Goal: Find specific page/section: Find specific page/section

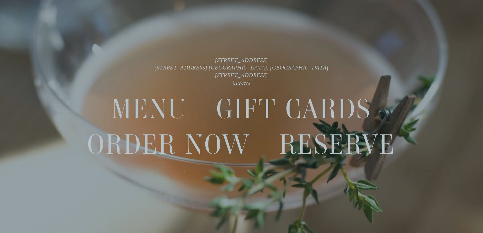
scroll to position [11, 0]
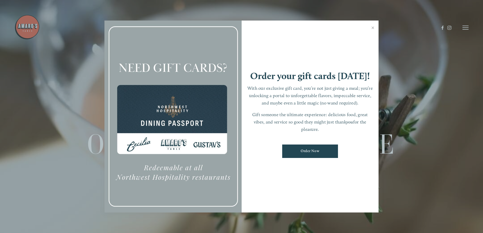
click at [373, 27] on link "Close" at bounding box center [373, 28] width 10 height 14
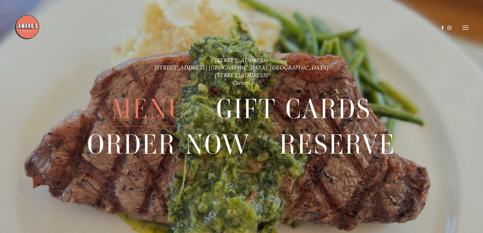
click at [148, 106] on span "Menu" at bounding box center [149, 109] width 76 height 35
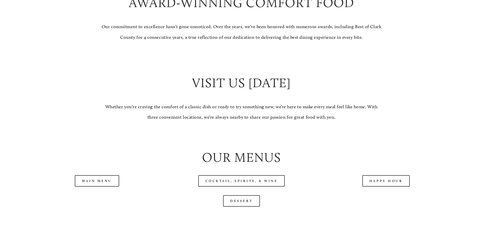
scroll to position [507, 0]
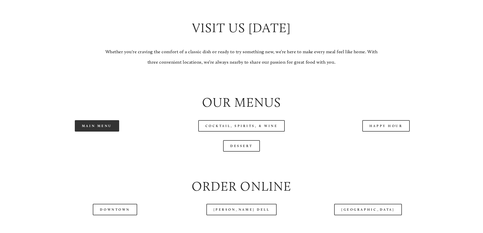
click at [98, 132] on link "Main Menu" at bounding box center [97, 125] width 44 height 11
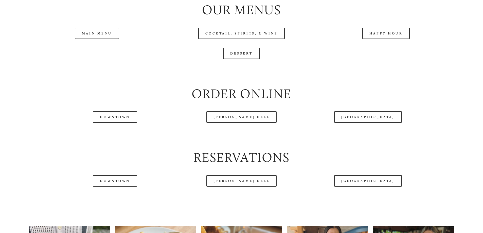
scroll to position [633, 0]
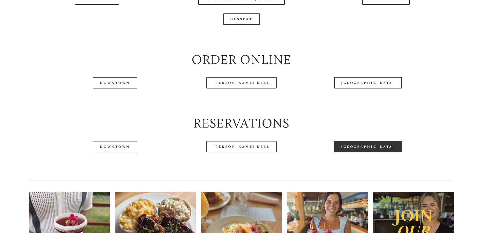
click at [370, 152] on link "[GEOGRAPHIC_DATA]" at bounding box center [367, 146] width 67 height 11
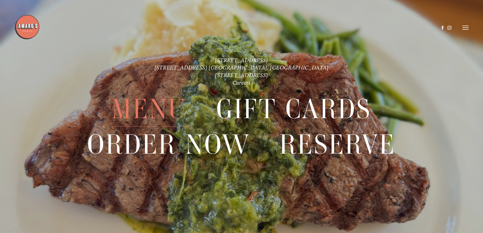
scroll to position [1280, 0]
